Goal: Task Accomplishment & Management: Complete application form

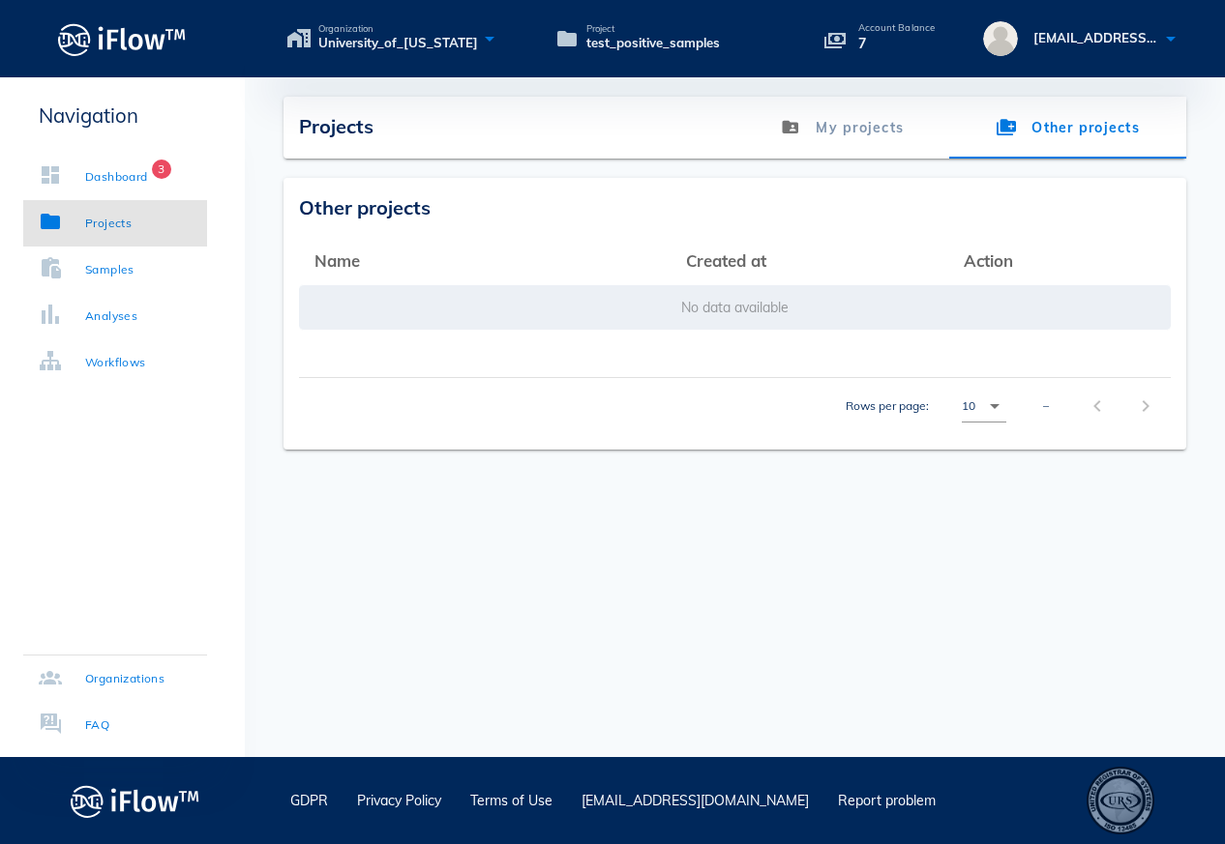
click at [329, 134] on span "Projects" at bounding box center [336, 126] width 74 height 24
click at [132, 173] on div "Dashboard" at bounding box center [116, 176] width 63 height 19
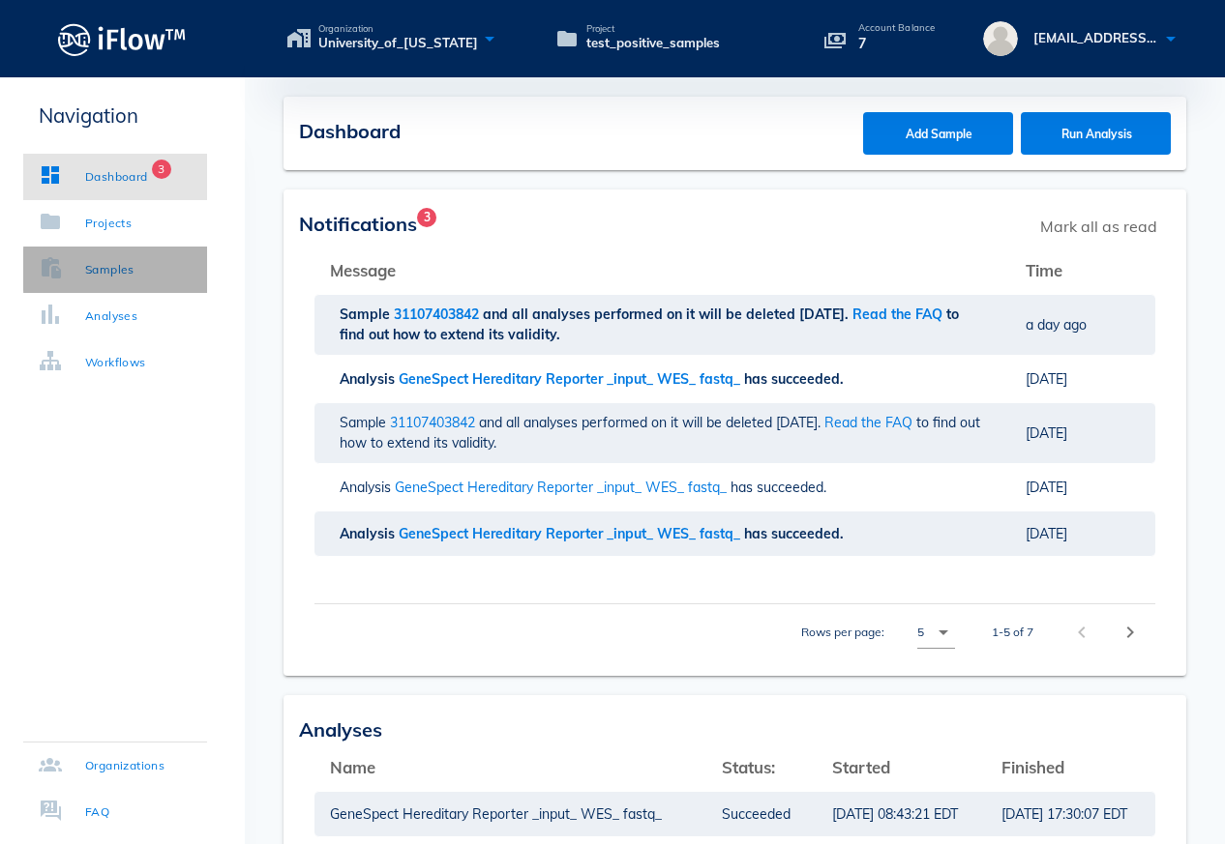
click at [108, 280] on link "Samples" at bounding box center [115, 270] width 184 height 46
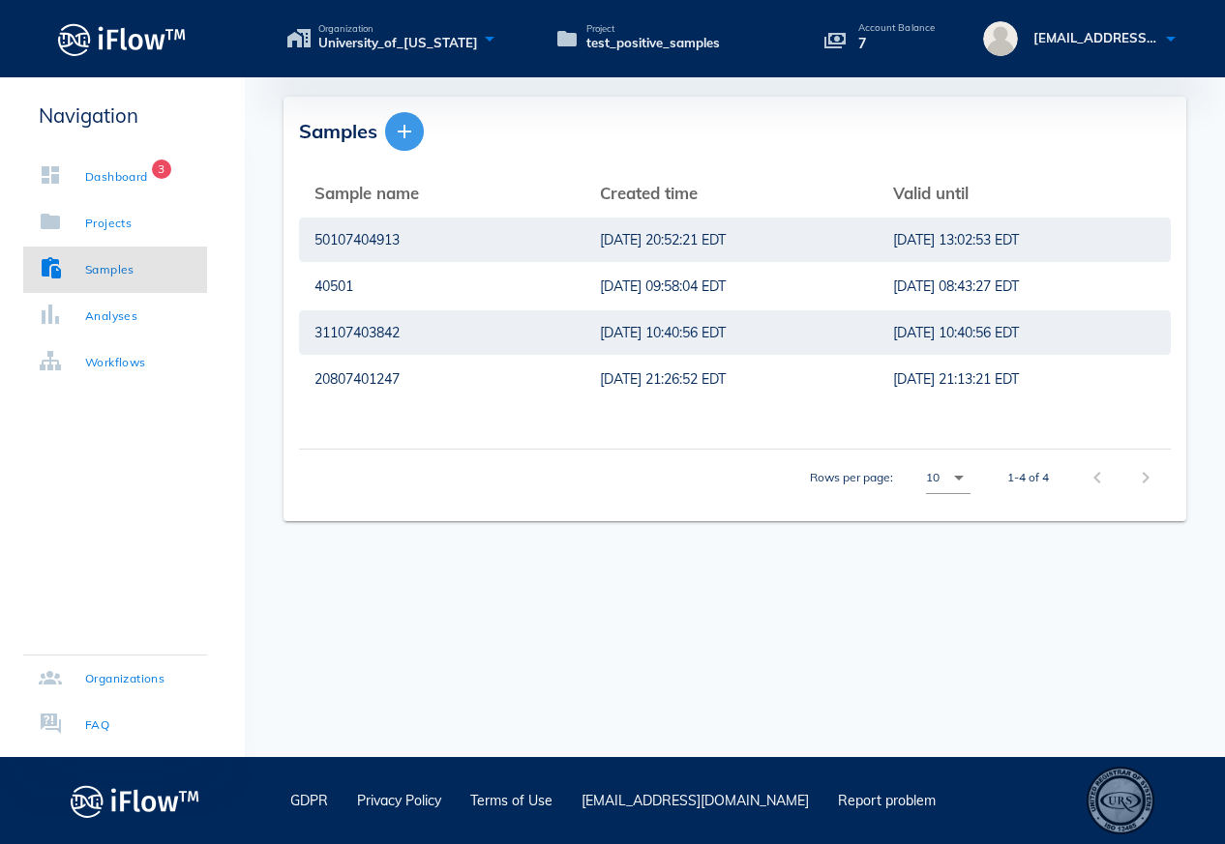
click at [407, 132] on icon "button" at bounding box center [404, 131] width 23 height 23
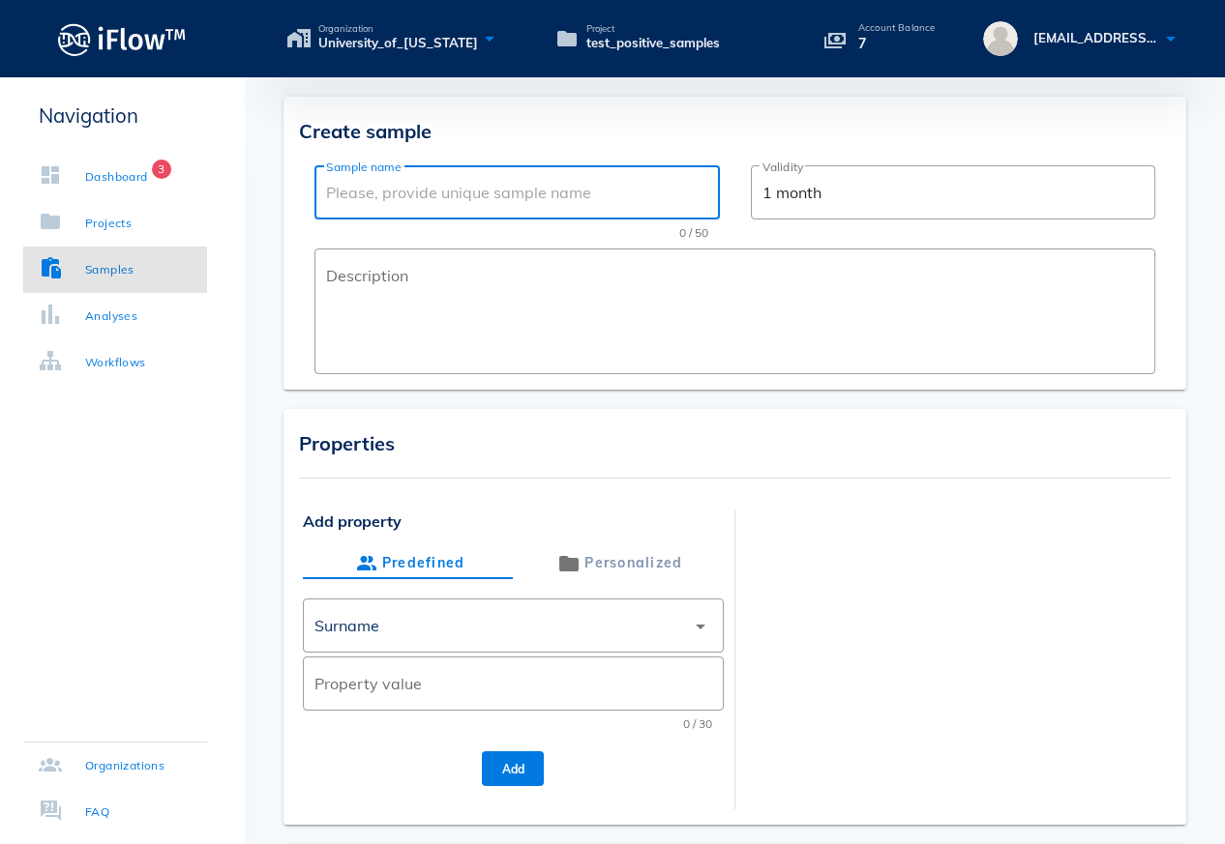
click at [465, 196] on input "Sample name" at bounding box center [516, 192] width 381 height 31
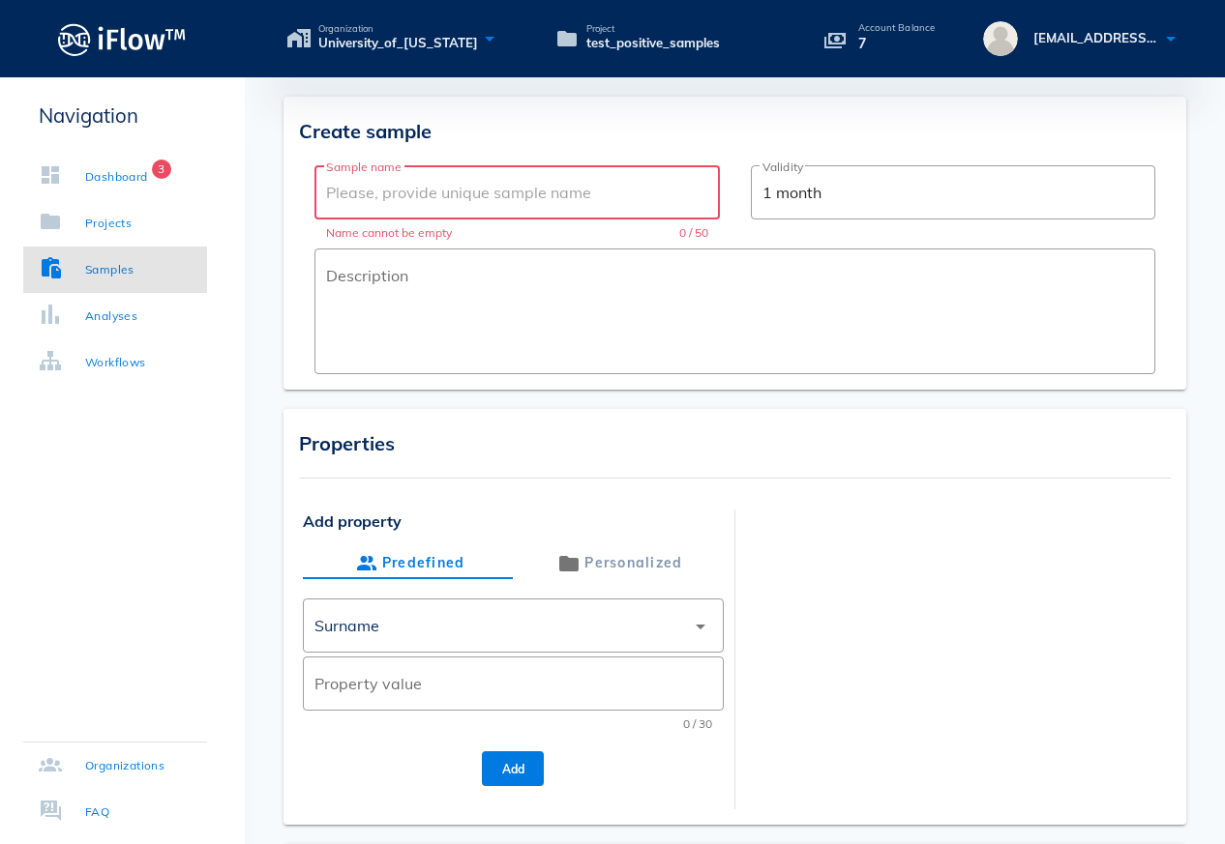
paste input "20807401257"
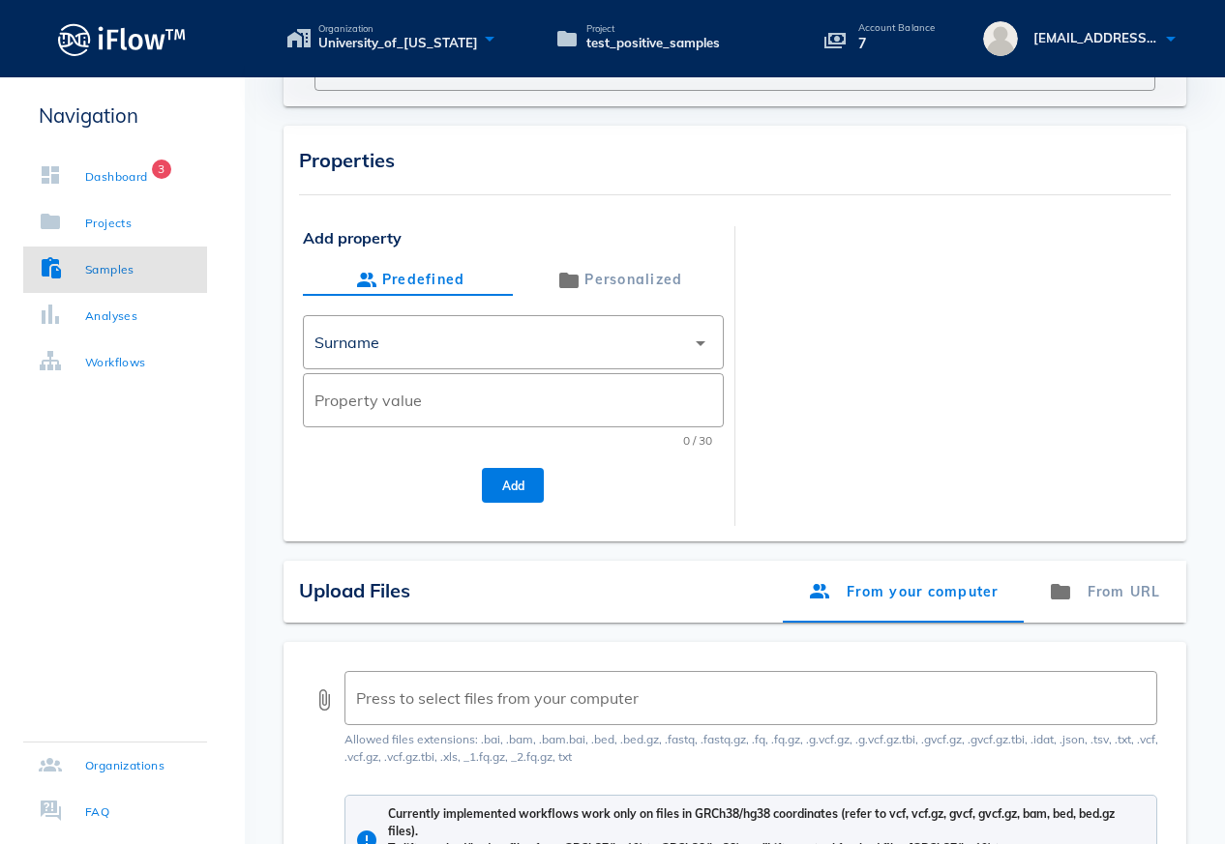
scroll to position [282, 0]
type input "20807401257"
click at [648, 341] on div "Surname" at bounding box center [499, 343] width 370 height 46
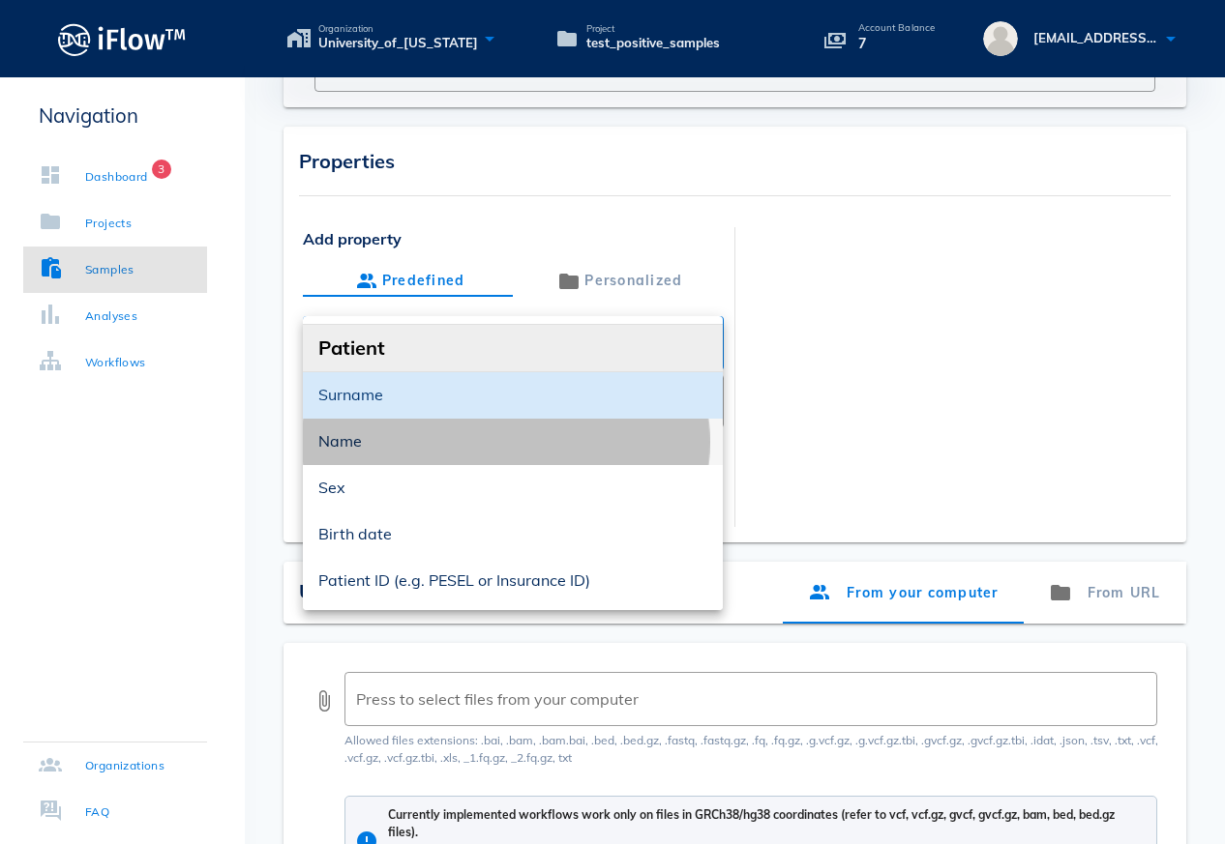
click at [429, 440] on div "Name" at bounding box center [512, 441] width 389 height 18
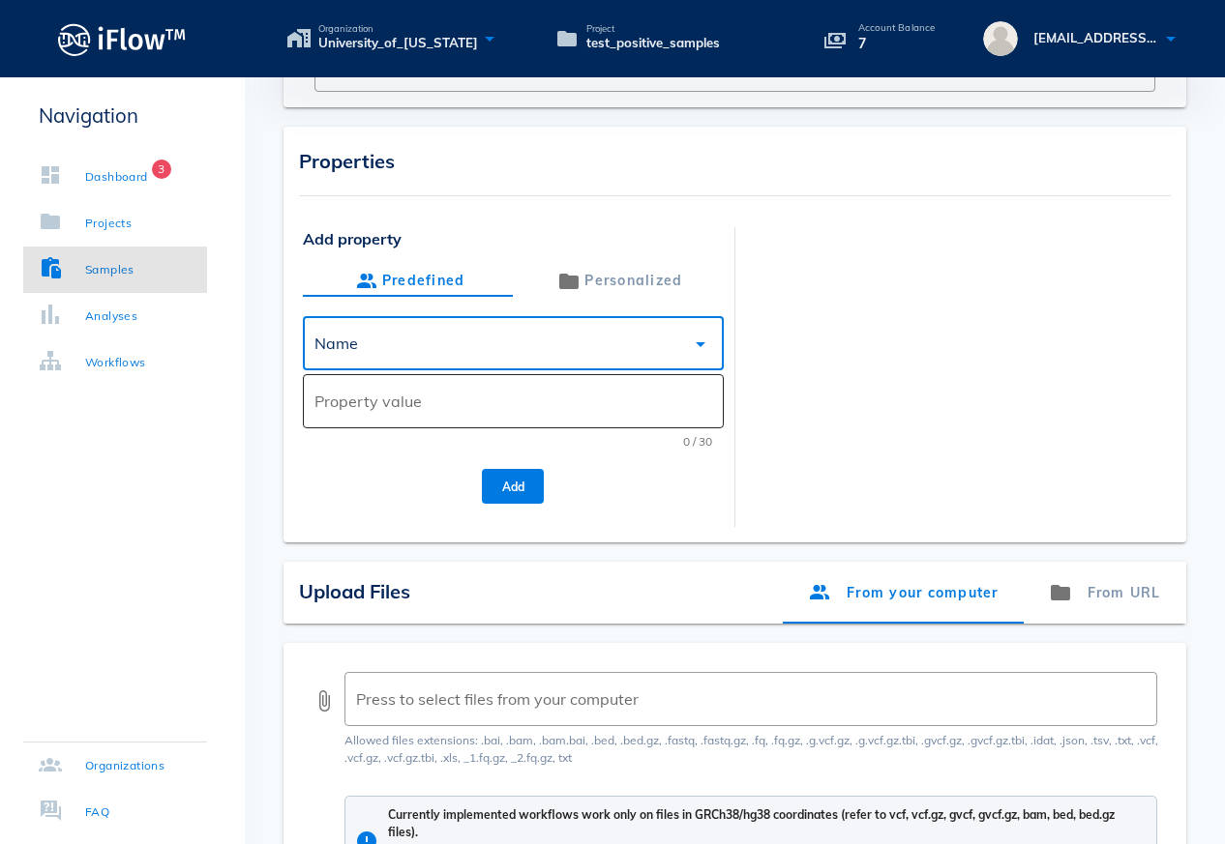
click at [397, 404] on input "Property value" at bounding box center [512, 401] width 397 height 31
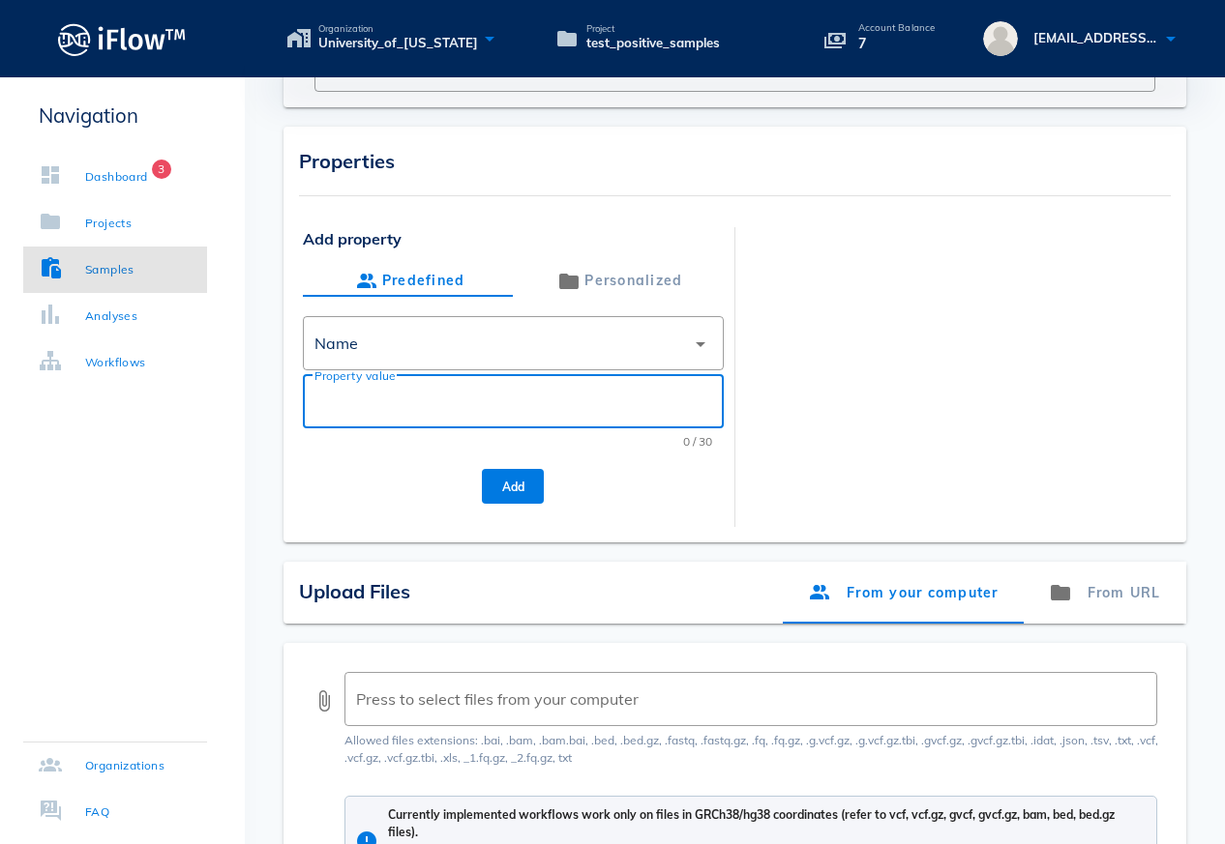
click at [416, 400] on input "Property value" at bounding box center [512, 401] width 397 height 31
type input "BA_Hajilou"
click at [517, 484] on span "Add" at bounding box center [512, 487] width 31 height 15
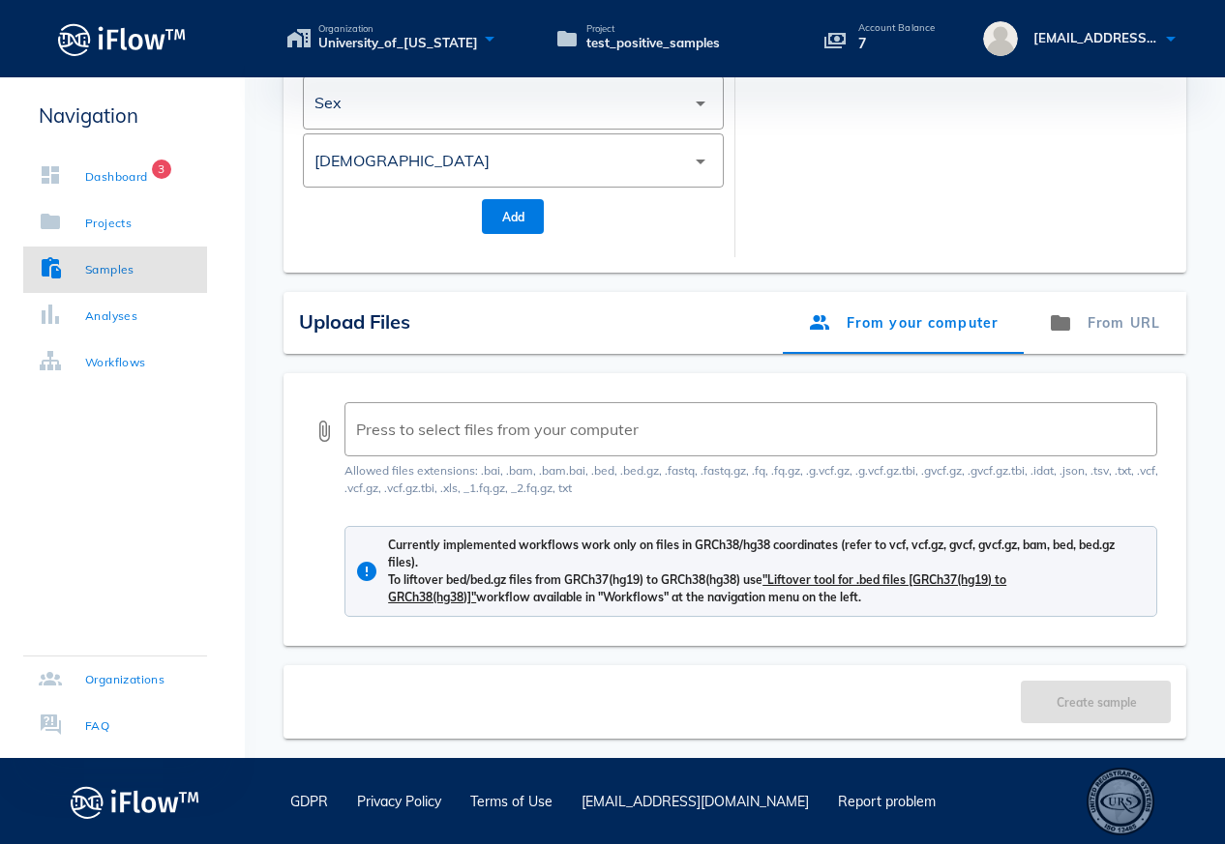
scroll to position [524, 0]
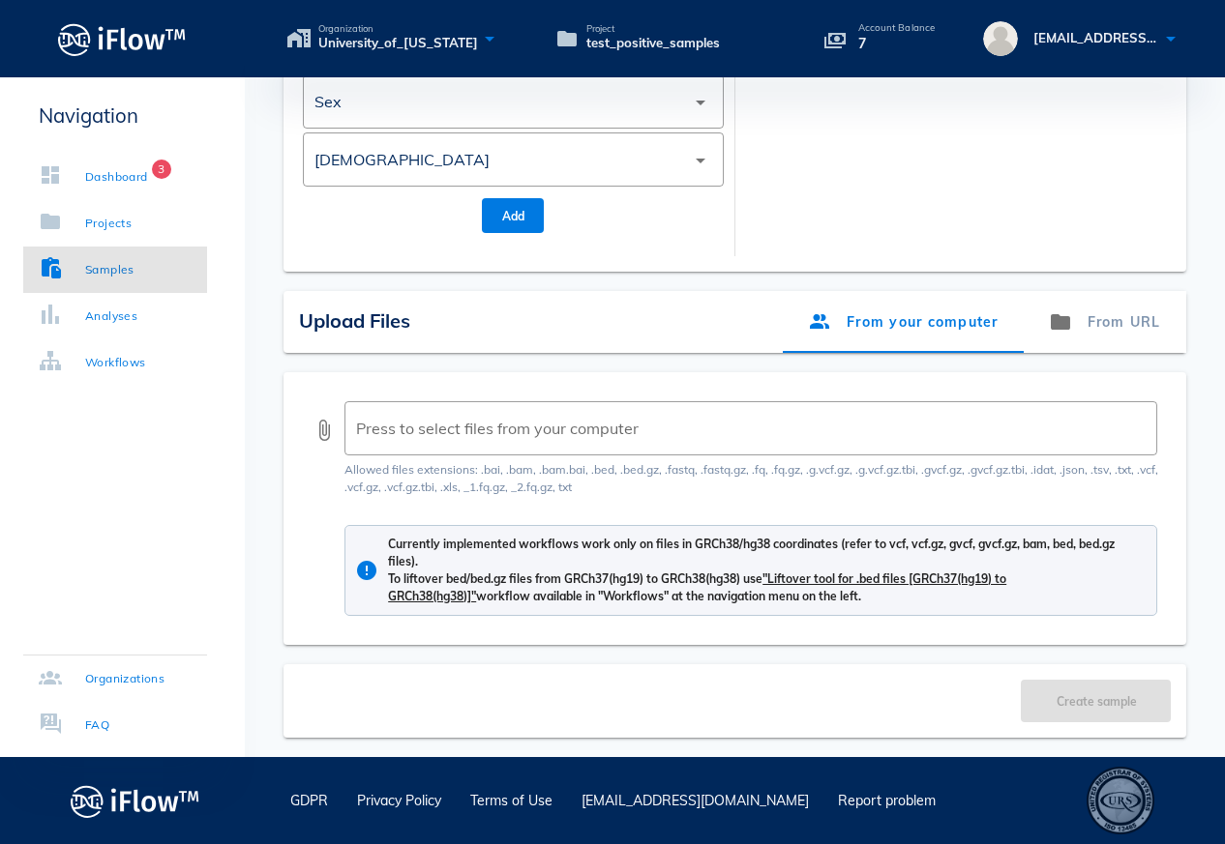
click at [310, 435] on div "attach_file ​ Press to select files from your computer Allowed files extensions…" at bounding box center [734, 508] width 903 height 273
click at [319, 435] on button "attach_file" at bounding box center [323, 430] width 23 height 23
click at [323, 424] on button "attach_file" at bounding box center [323, 430] width 23 height 23
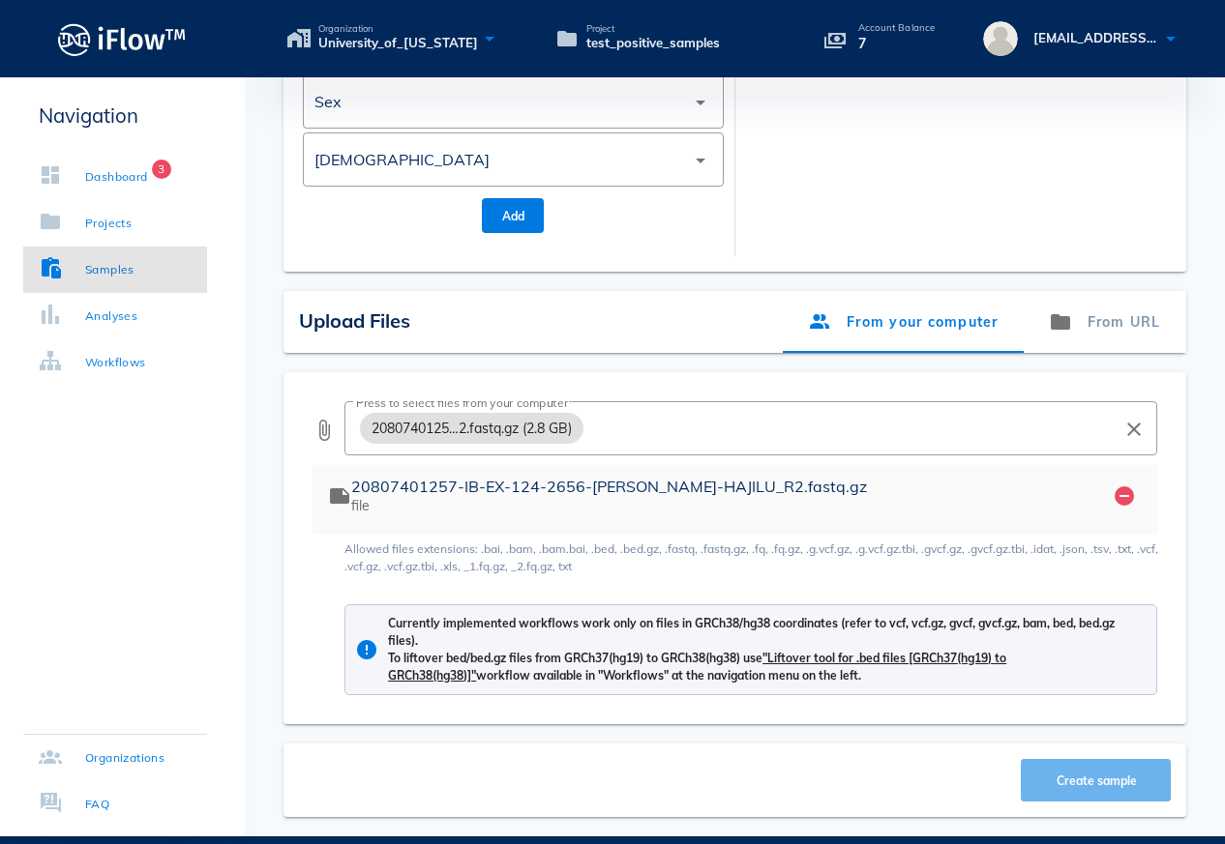
click at [1064, 775] on span "Create sample" at bounding box center [1096, 781] width 112 height 15
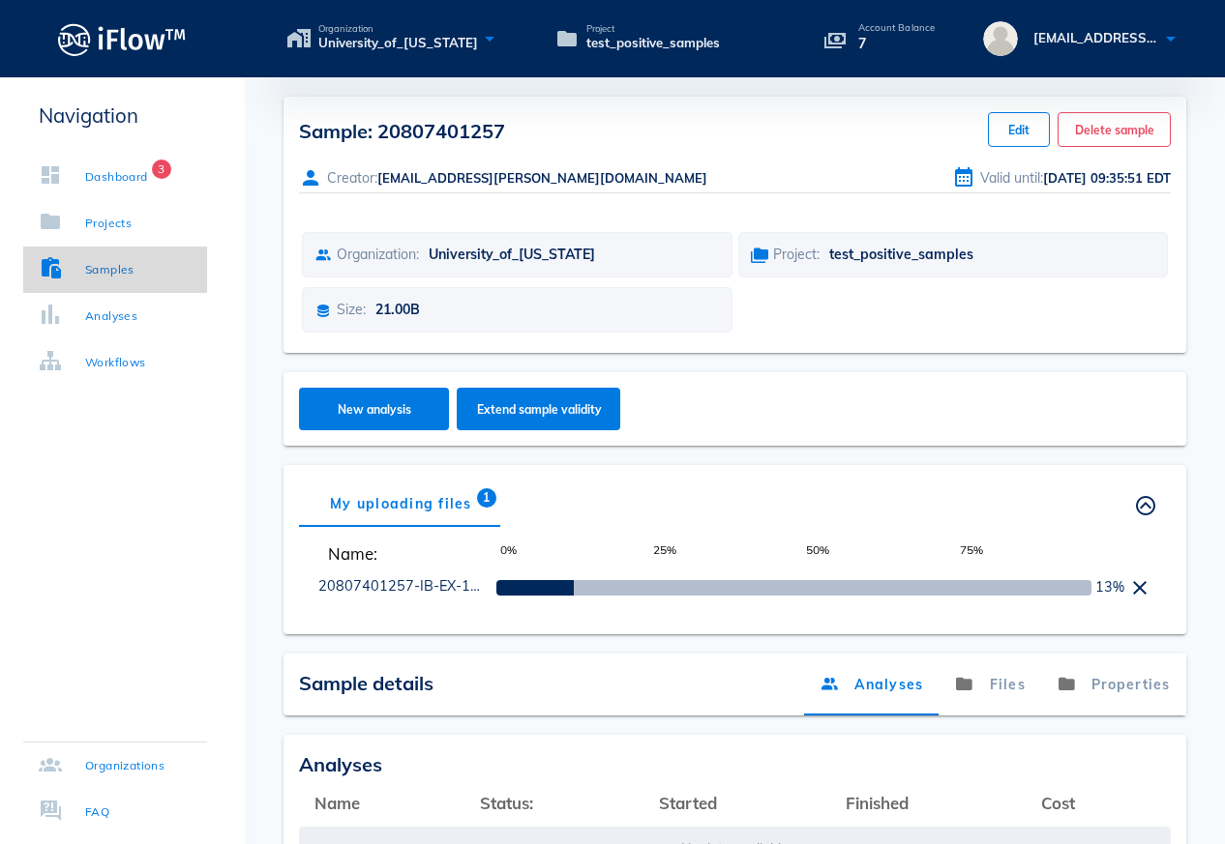
click at [120, 273] on div "Samples" at bounding box center [109, 269] width 49 height 19
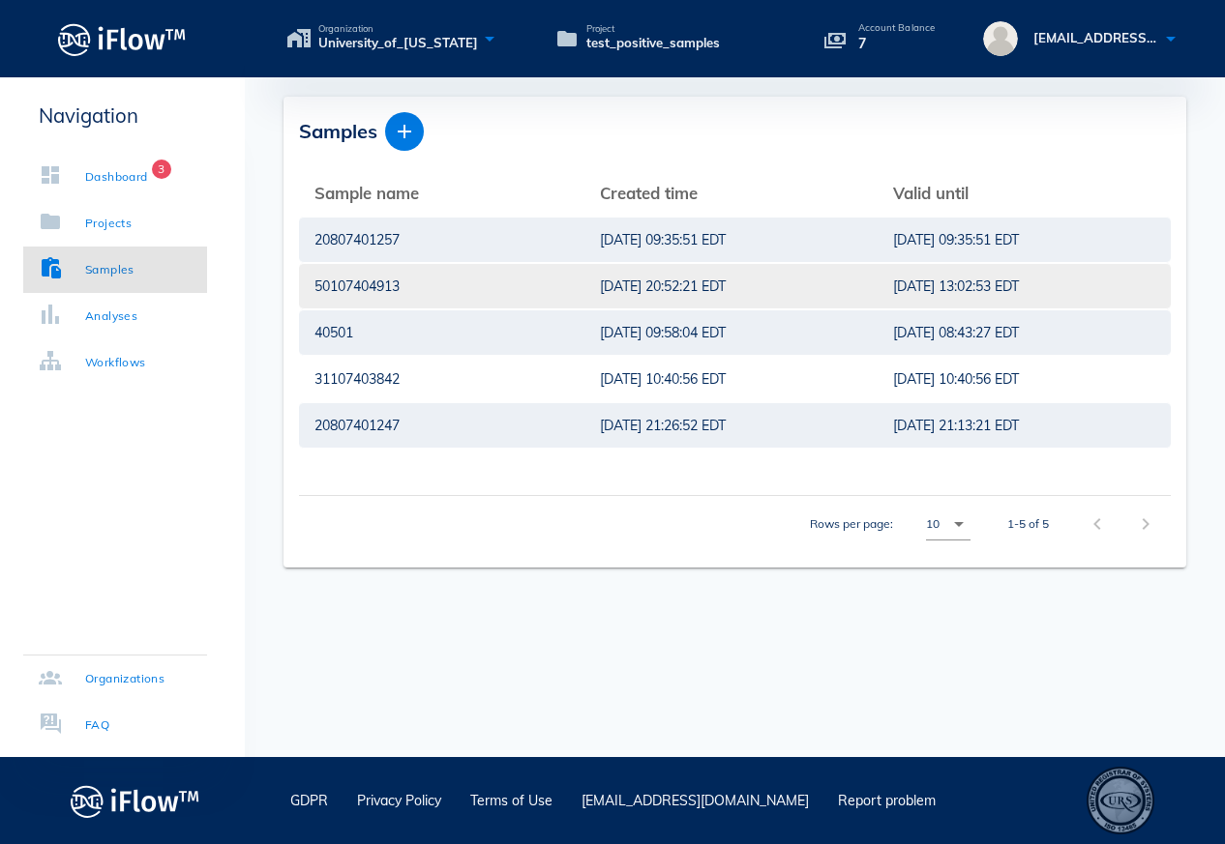
click at [438, 273] on div "50107404913" at bounding box center [441, 286] width 254 height 44
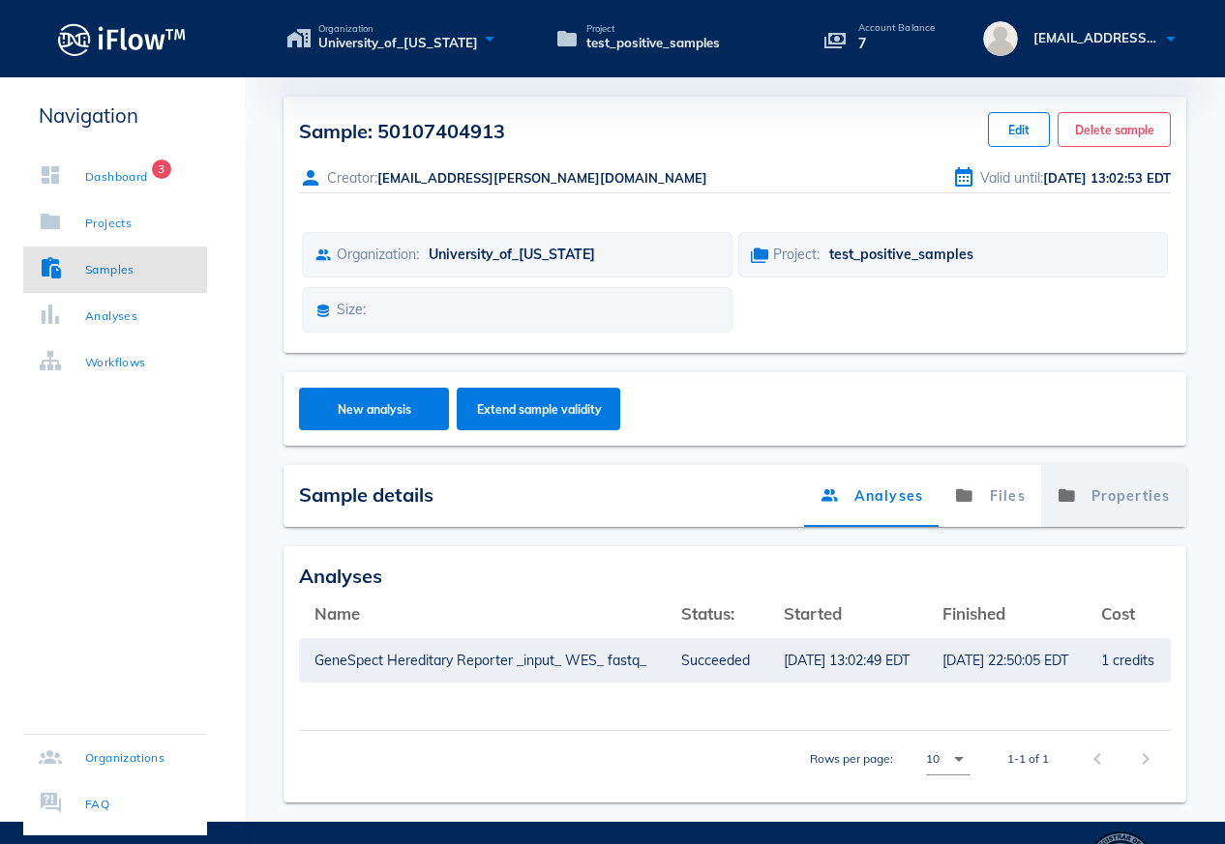
click at [1131, 503] on link "Properties" at bounding box center [1113, 496] width 145 height 62
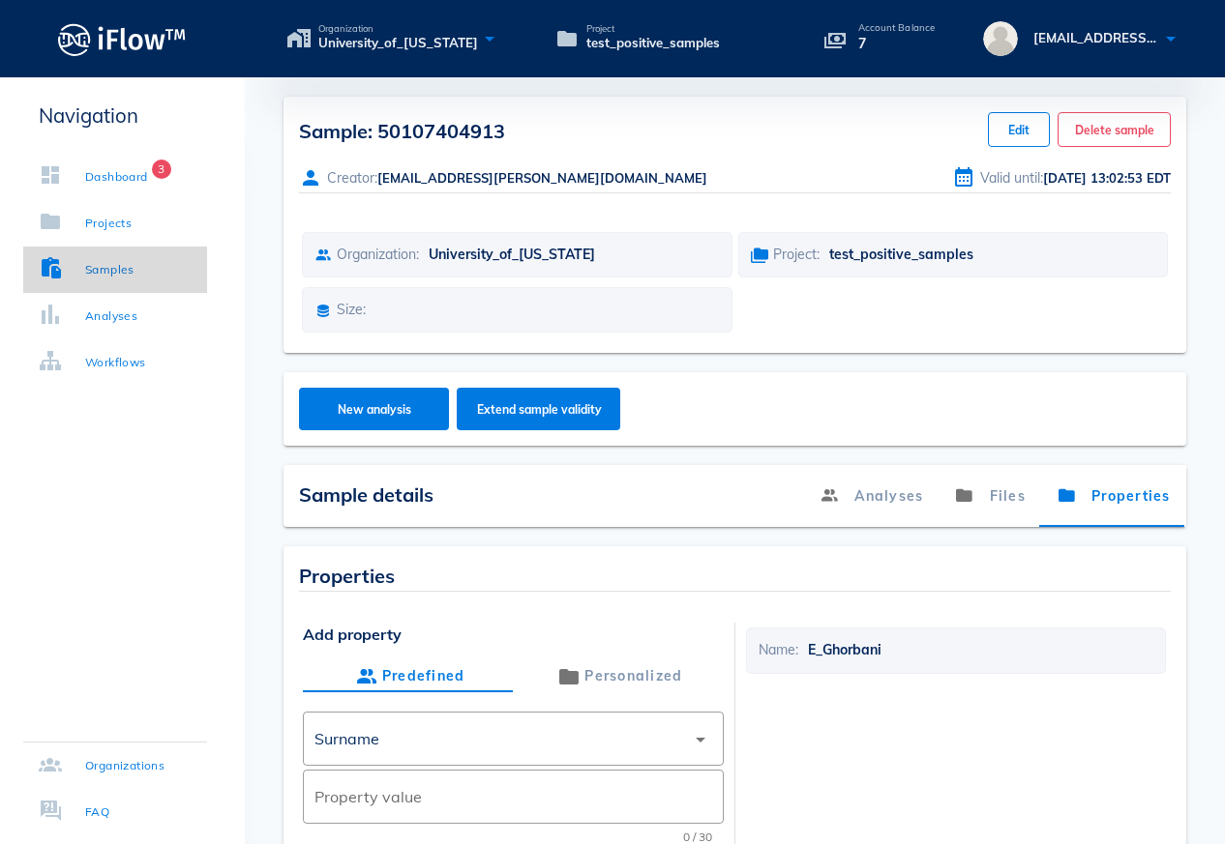
click at [83, 265] on div "Samples" at bounding box center [87, 269] width 96 height 19
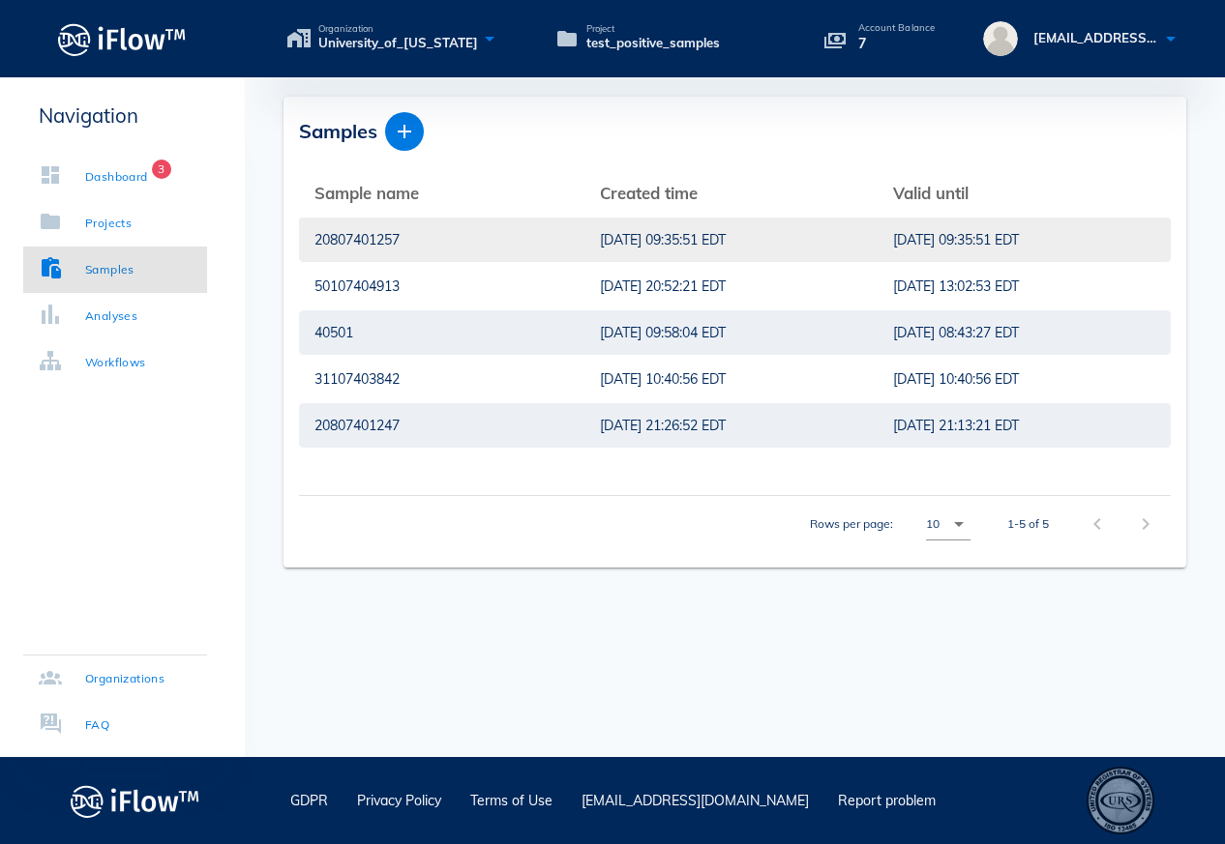
click at [677, 240] on div "[DATE] 09:35:51 EDT" at bounding box center [731, 240] width 262 height 44
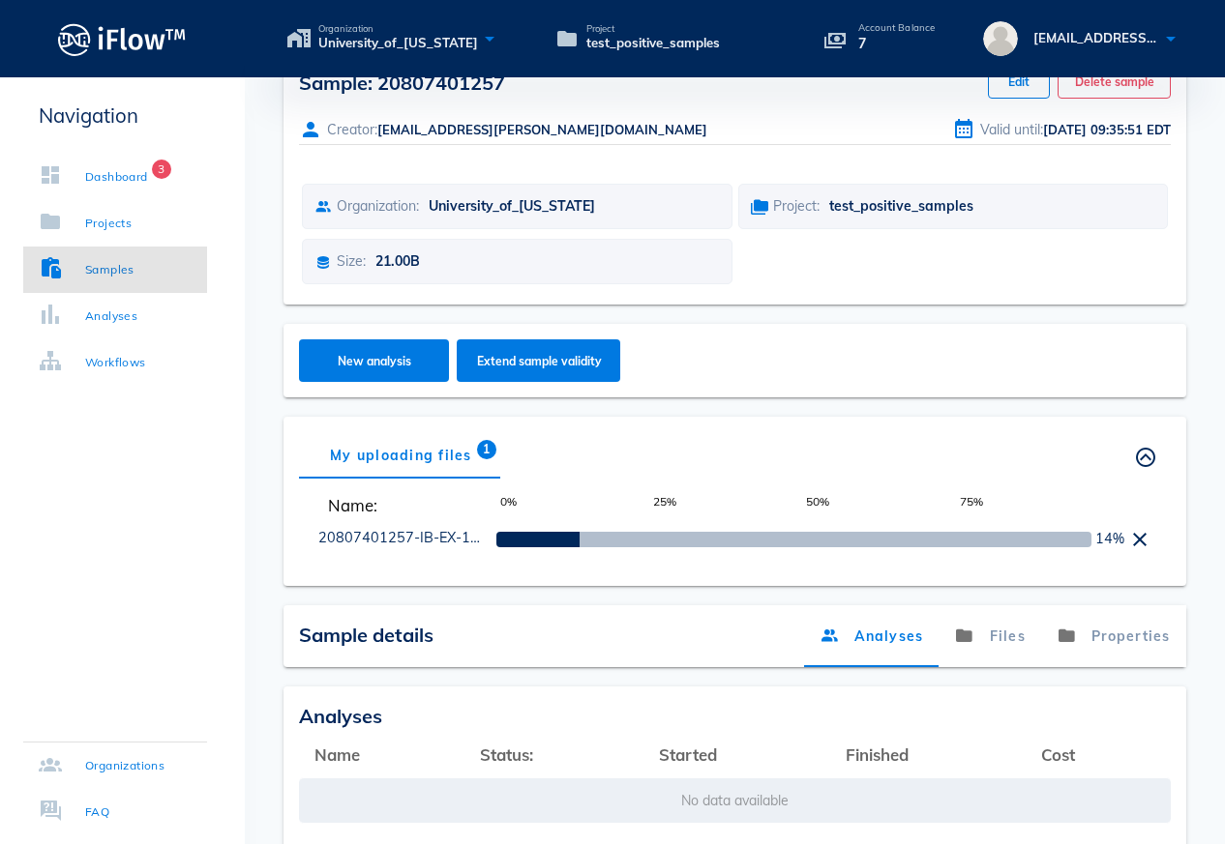
scroll to position [253, 0]
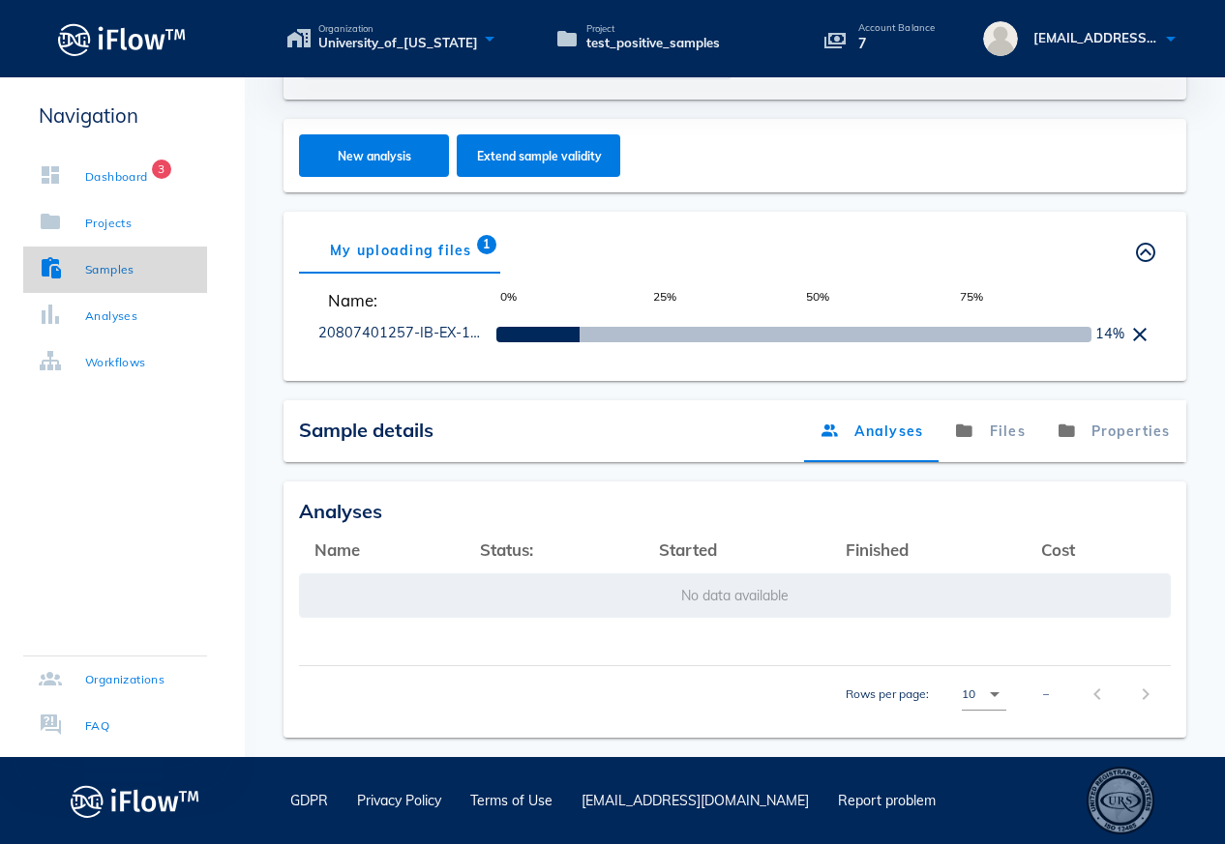
click at [123, 281] on link "Samples" at bounding box center [115, 270] width 184 height 46
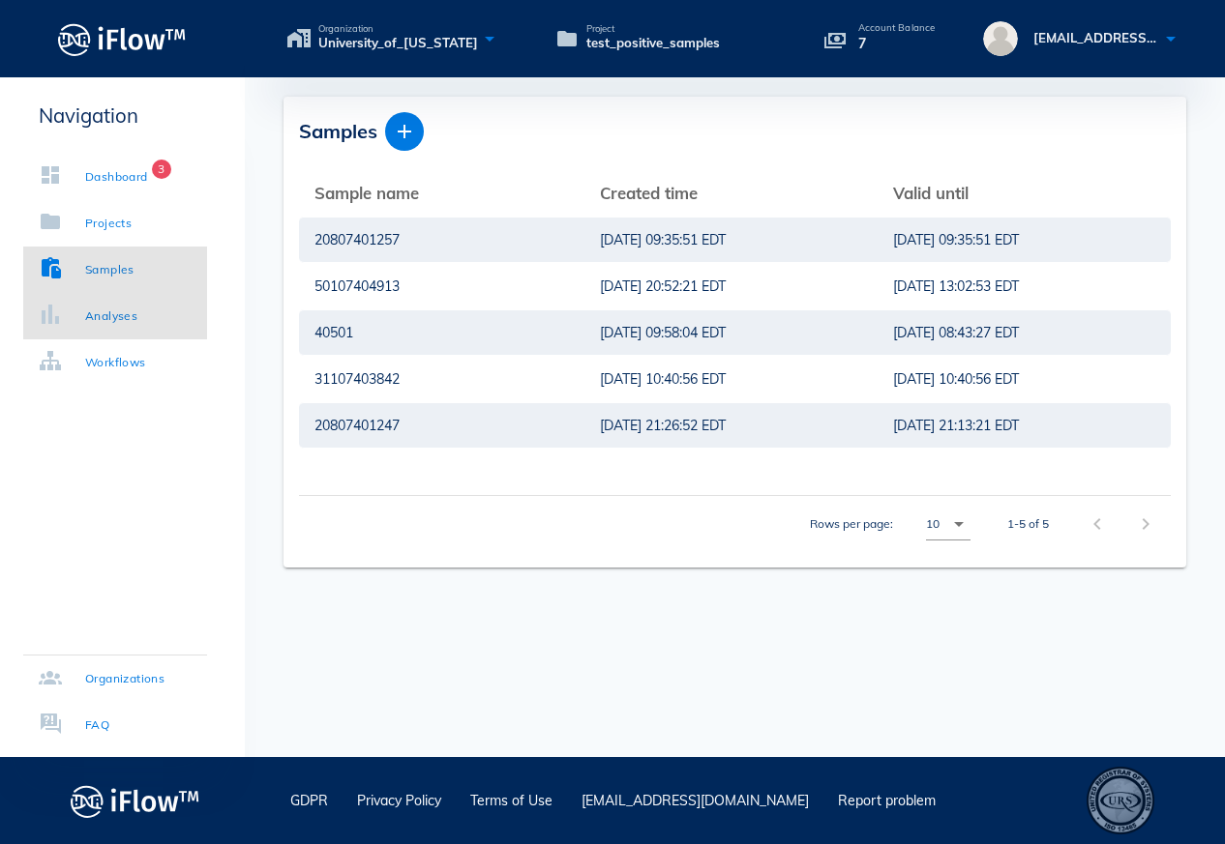
click at [151, 324] on link "Analyses" at bounding box center [115, 316] width 184 height 46
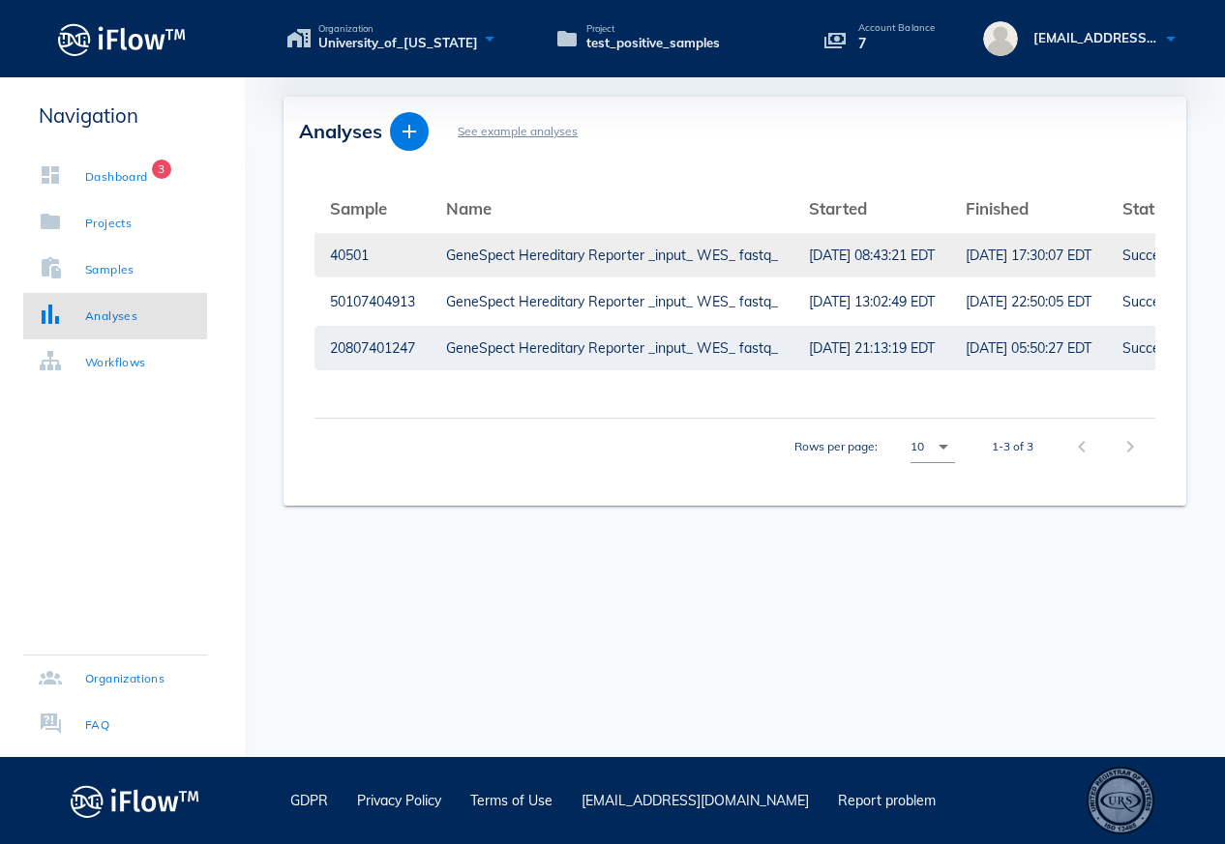
click at [682, 262] on div "GeneSpect Hereditary Reporter _input_ WES_ fastq_" at bounding box center [612, 255] width 332 height 44
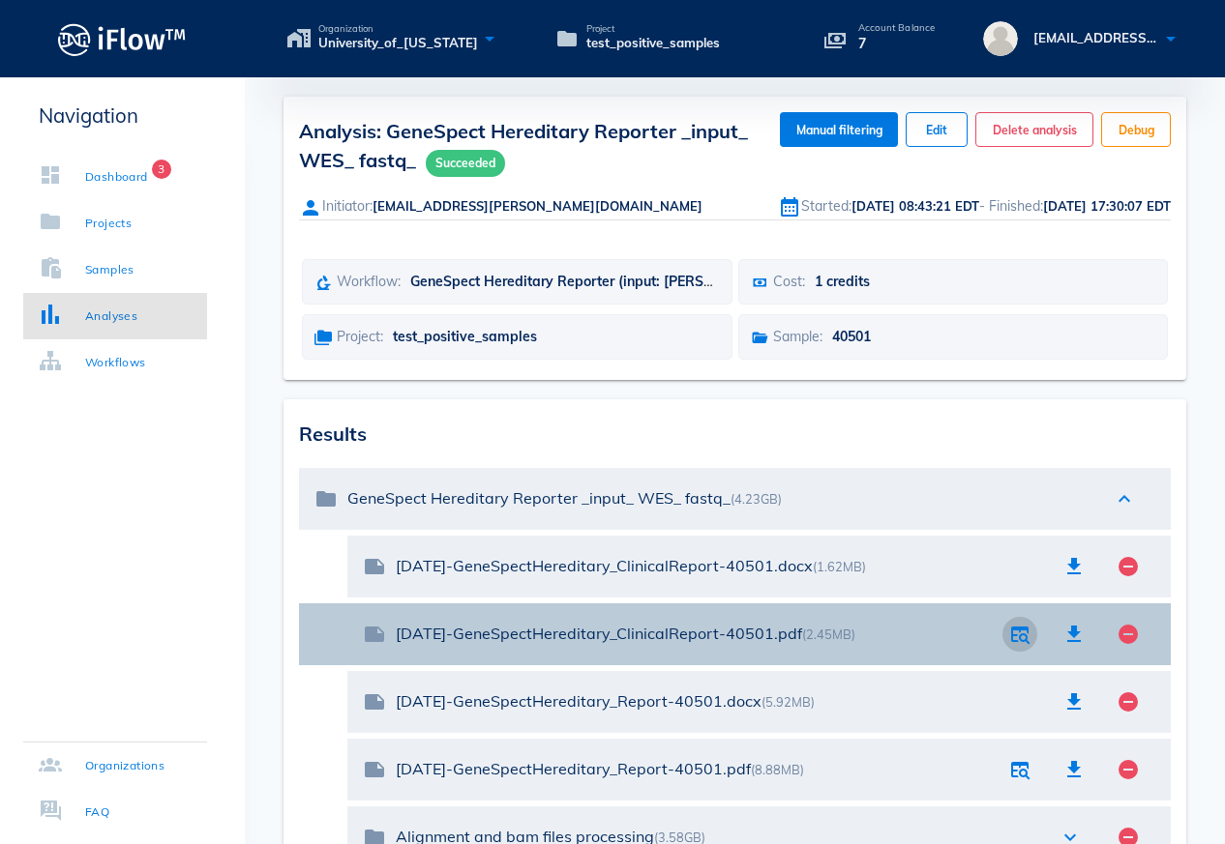
click at [1020, 638] on icon "button" at bounding box center [1019, 634] width 23 height 23
